Goal: Task Accomplishment & Management: Manage account settings

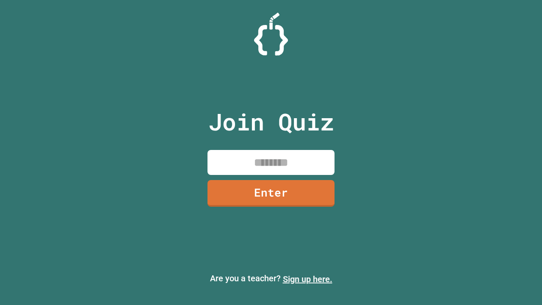
click at [307, 279] on link "Sign up here." at bounding box center [308, 279] width 50 height 10
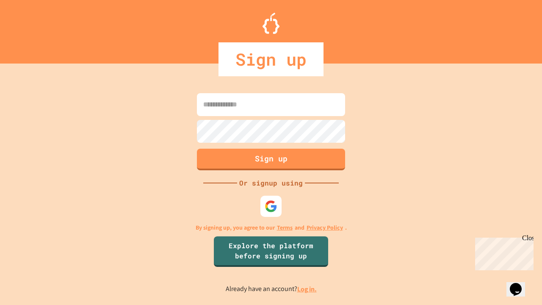
click at [307, 289] on link "Log in." at bounding box center [306, 289] width 19 height 9
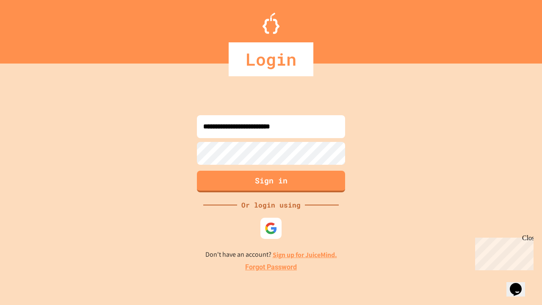
type input "**********"
